Goal: Task Accomplishment & Management: Complete application form

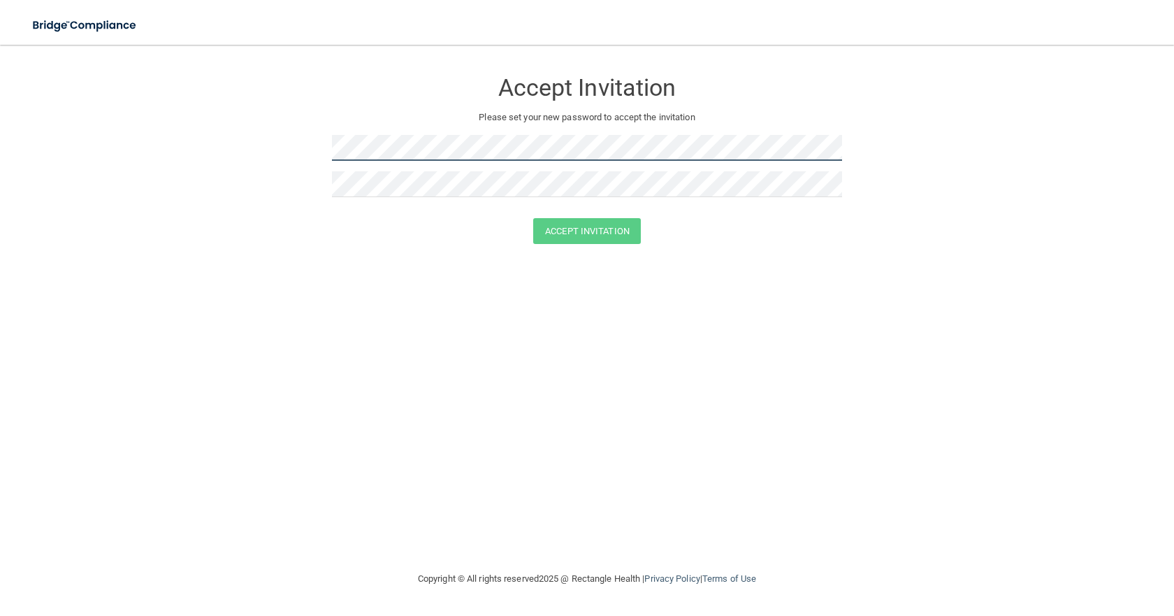
click at [257, 144] on form "Accept Invitation Please set your new password to accept the invitation Accept …" at bounding box center [587, 160] width 1118 height 202
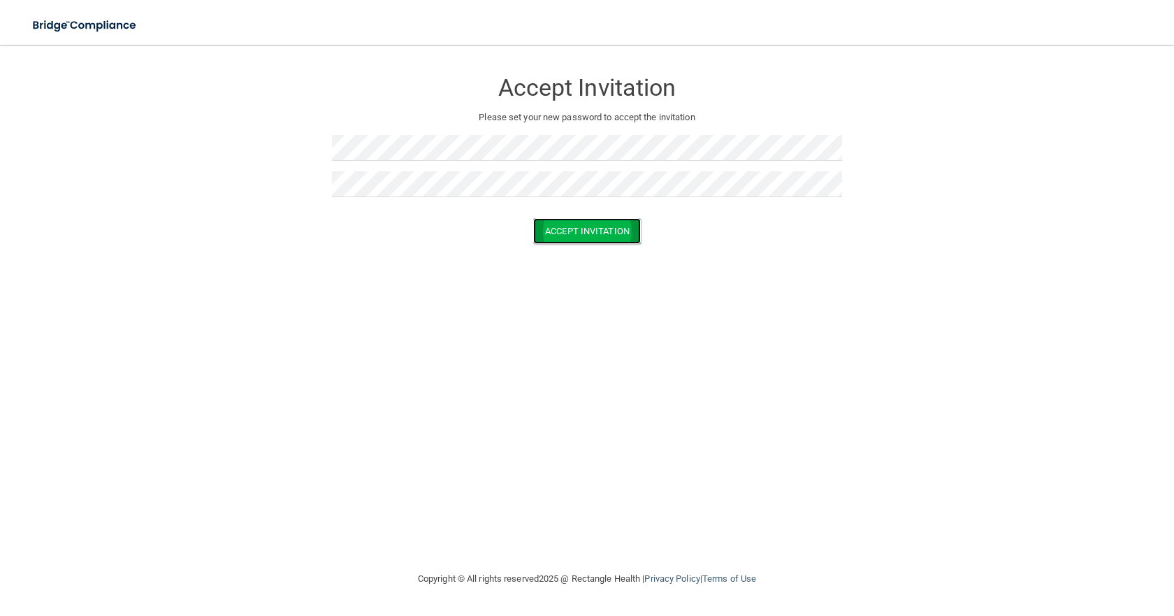
click at [577, 224] on button "Accept Invitation" at bounding box center [587, 231] width 108 height 26
click at [583, 252] on button "Accept Invitation" at bounding box center [587, 251] width 108 height 26
click at [575, 229] on button "Accept Invitation" at bounding box center [587, 231] width 108 height 26
